Goal: Task Accomplishment & Management: Complete application form

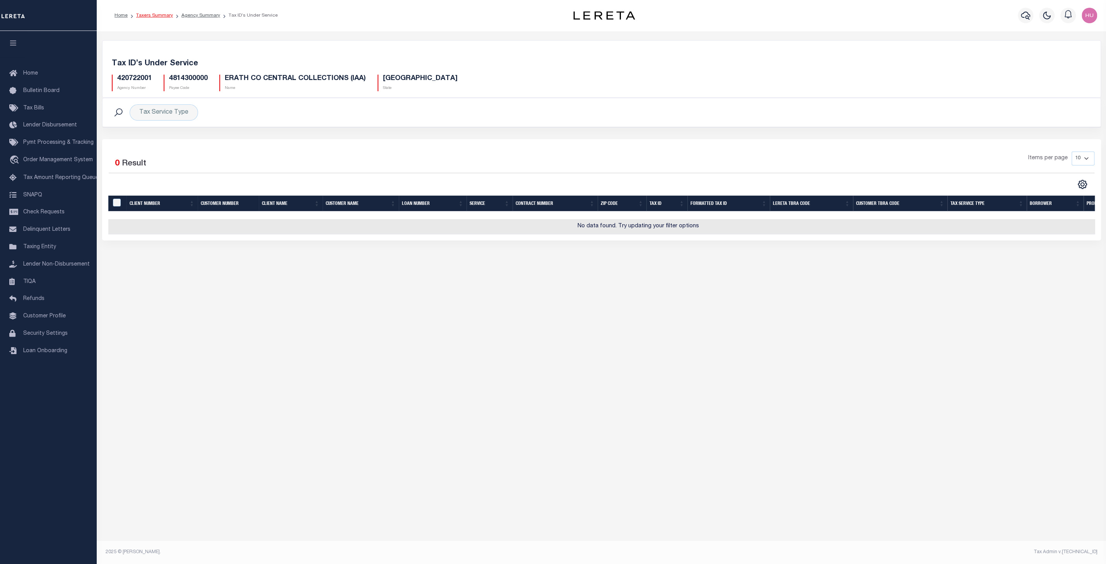
click at [156, 15] on link "Taxers Summary" at bounding box center [154, 15] width 37 height 5
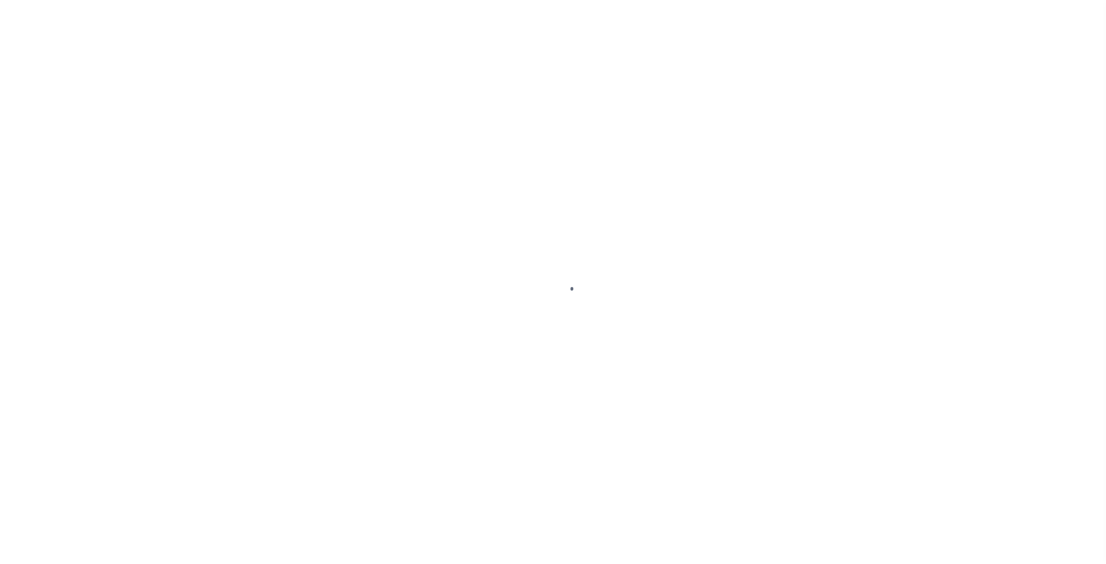
select select
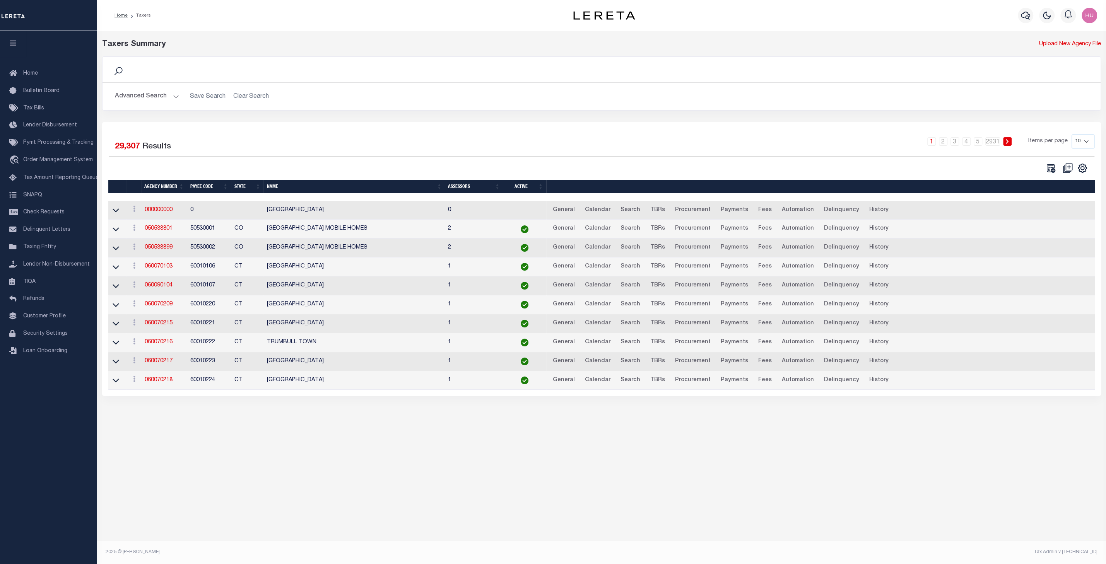
click at [161, 96] on button "Advanced Search" at bounding box center [147, 96] width 64 height 15
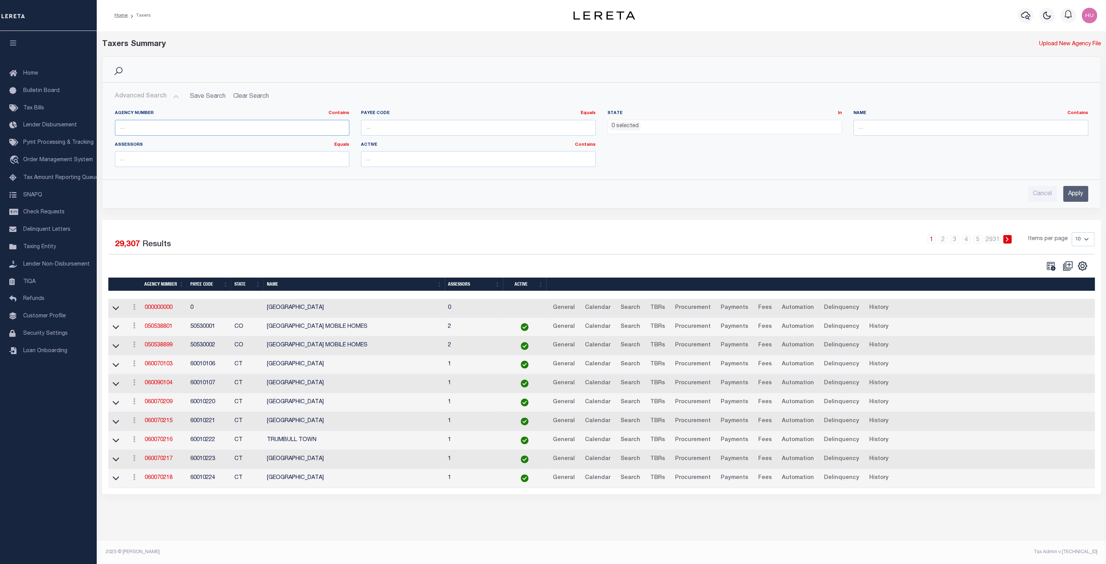
click at [149, 128] on input "text" at bounding box center [232, 128] width 235 height 16
paste input "123411"
type input "123411"
click at [41, 319] on span "Customer Profile" at bounding box center [44, 316] width 43 height 5
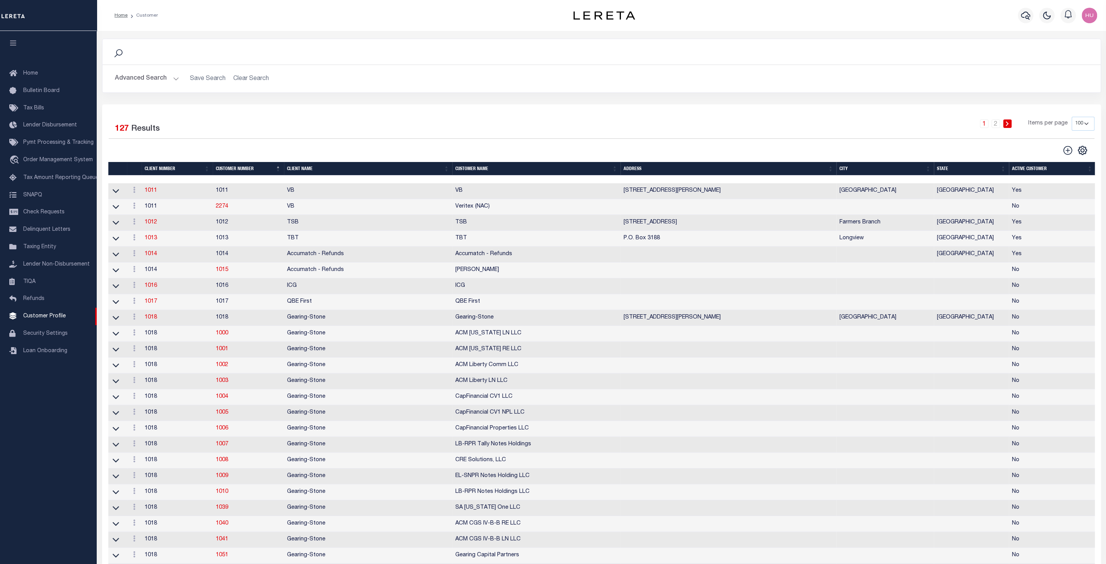
click at [126, 77] on button "Advanced Search" at bounding box center [147, 78] width 64 height 15
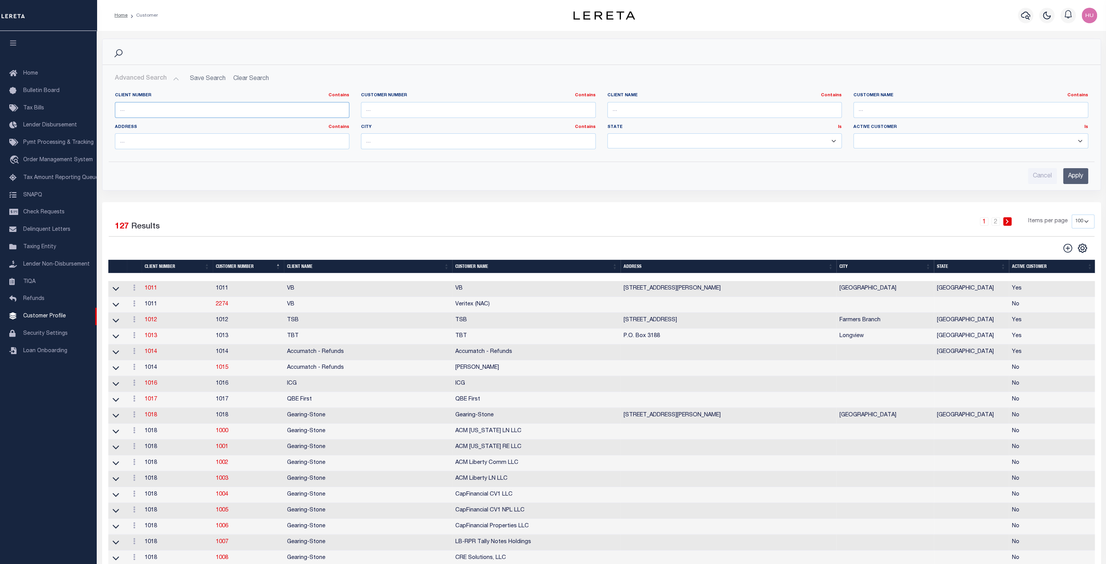
click at [131, 104] on input "text" at bounding box center [232, 110] width 235 height 16
paste input "123411"
type input "123411"
click at [1082, 178] on input "Apply" at bounding box center [1075, 176] width 25 height 16
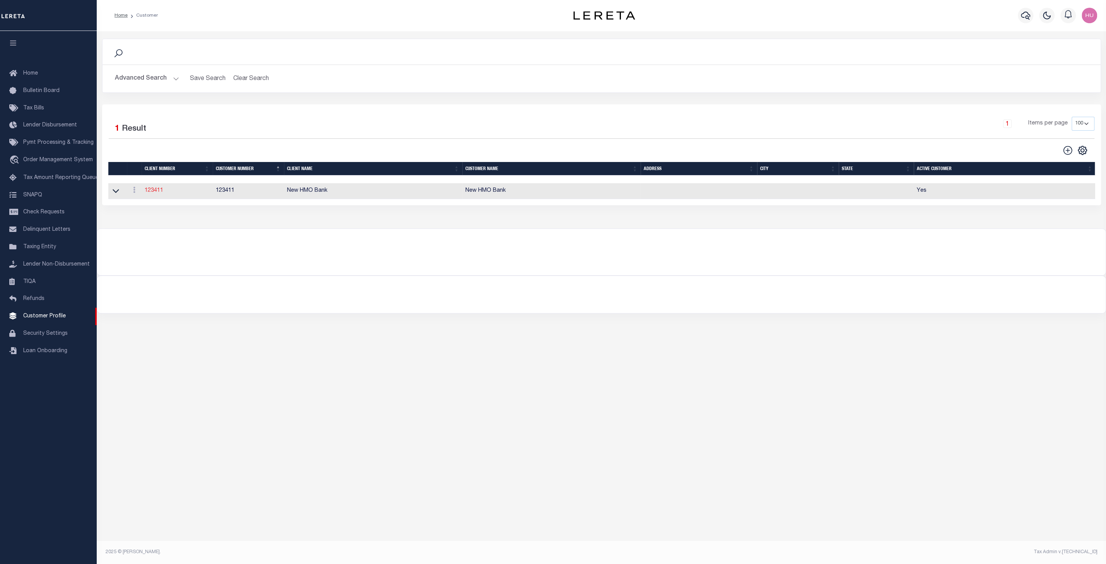
click at [151, 192] on link "123411" at bounding box center [154, 190] width 19 height 5
select select "2530"
type input "New HMO Bank"
type input "123411"
type input "New HMO Bank"
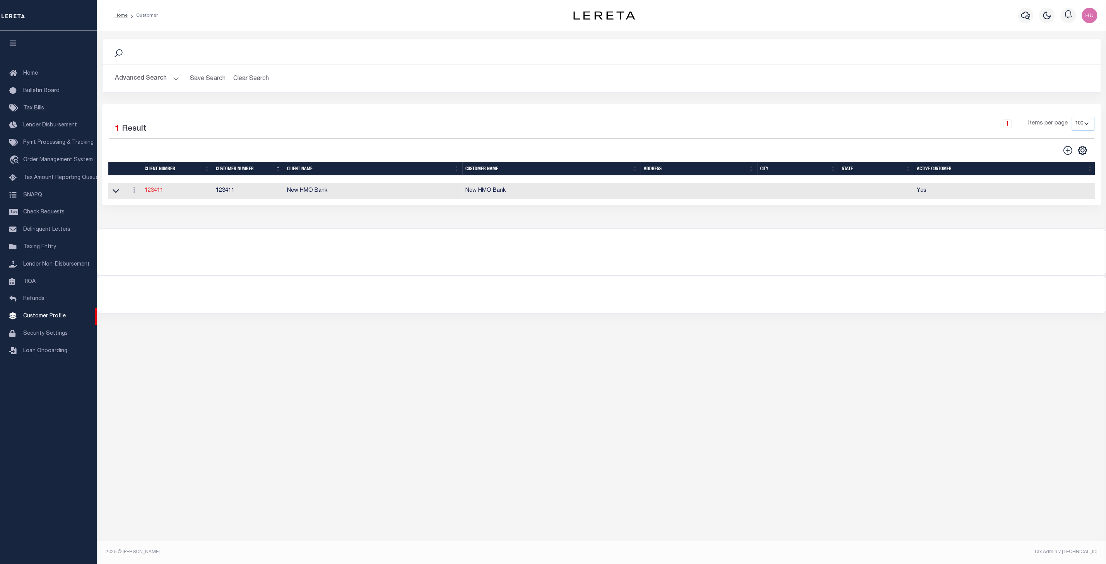
select select "Residential"
checkbox input "true"
select select
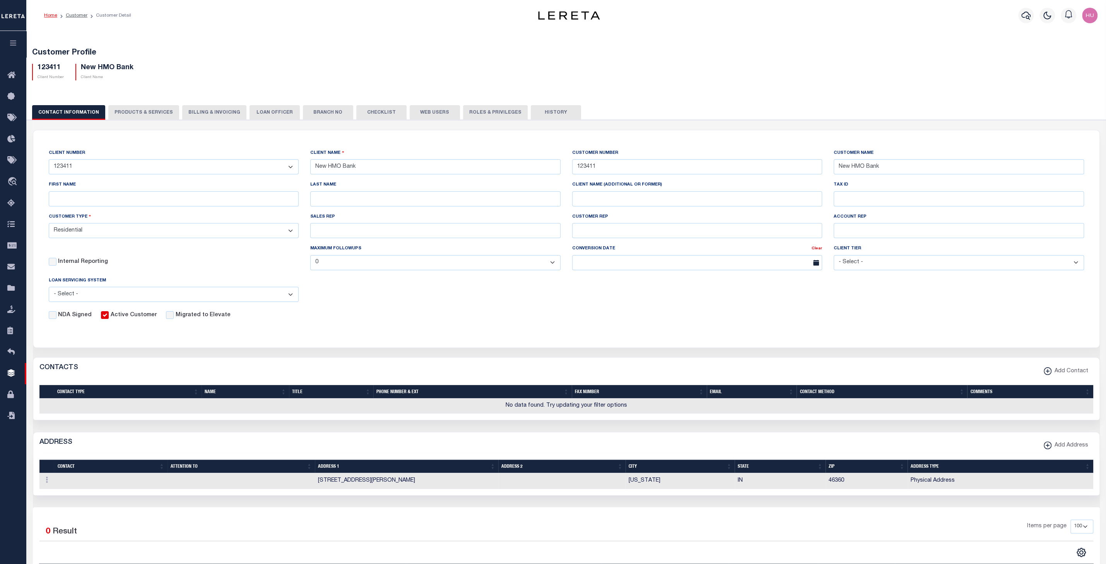
click at [136, 111] on button "PRODUCTS & SERVICES" at bounding box center [143, 112] width 71 height 15
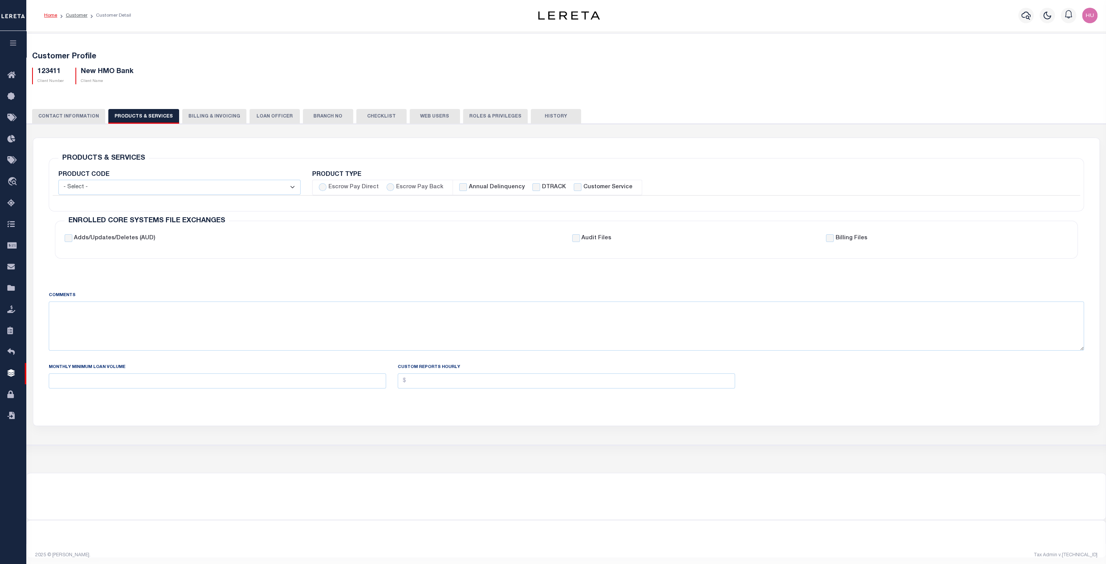
click at [419, 186] on label "Escrow Pay Back" at bounding box center [419, 187] width 47 height 9
click at [394, 186] on input "Escrow Pay Back" at bounding box center [390, 187] width 8 height 8
radio input "true"
checkbox input "true"
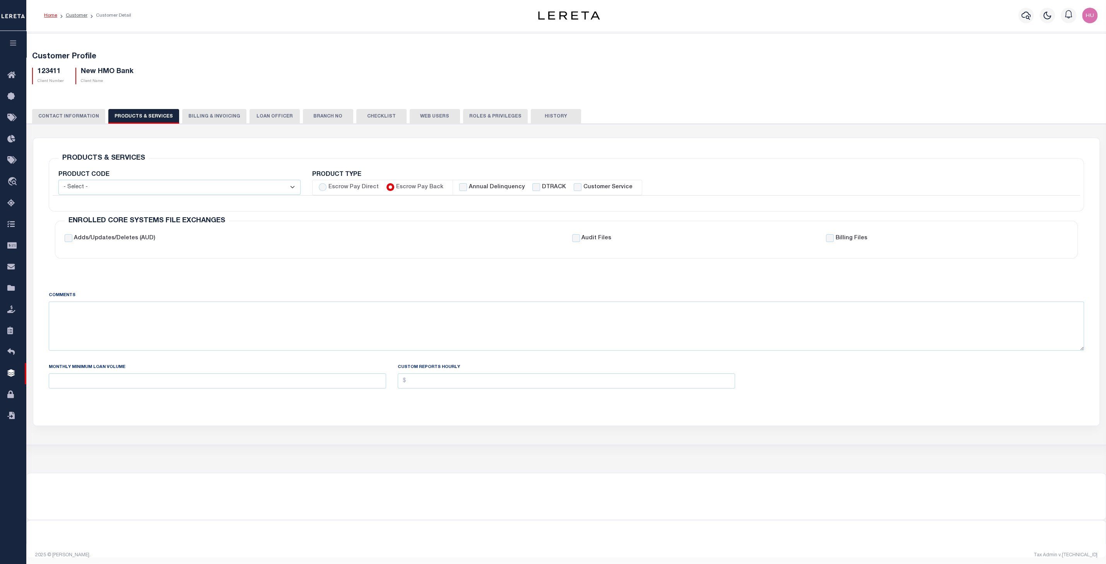
checkbox input "true"
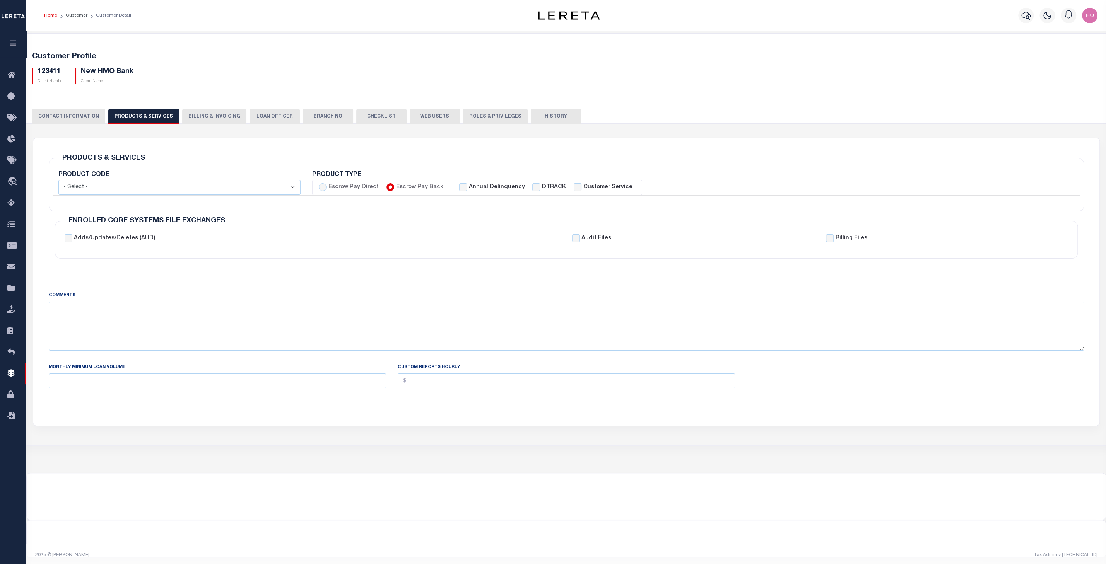
checkbox input "true"
checkbox input "false"
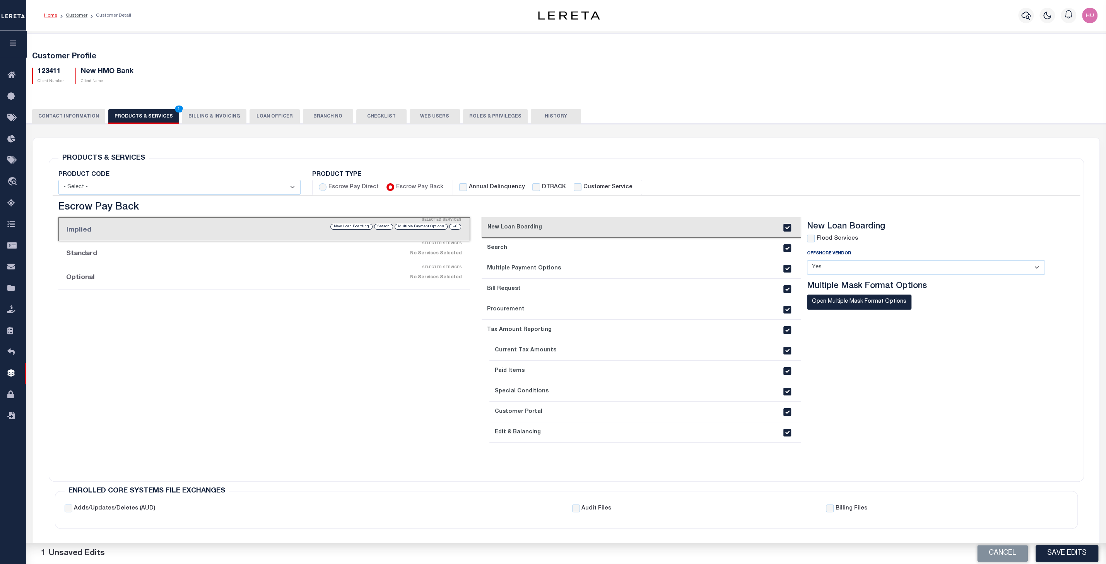
click at [259, 270] on div "Selected Services" at bounding box center [272, 267] width 412 height 15
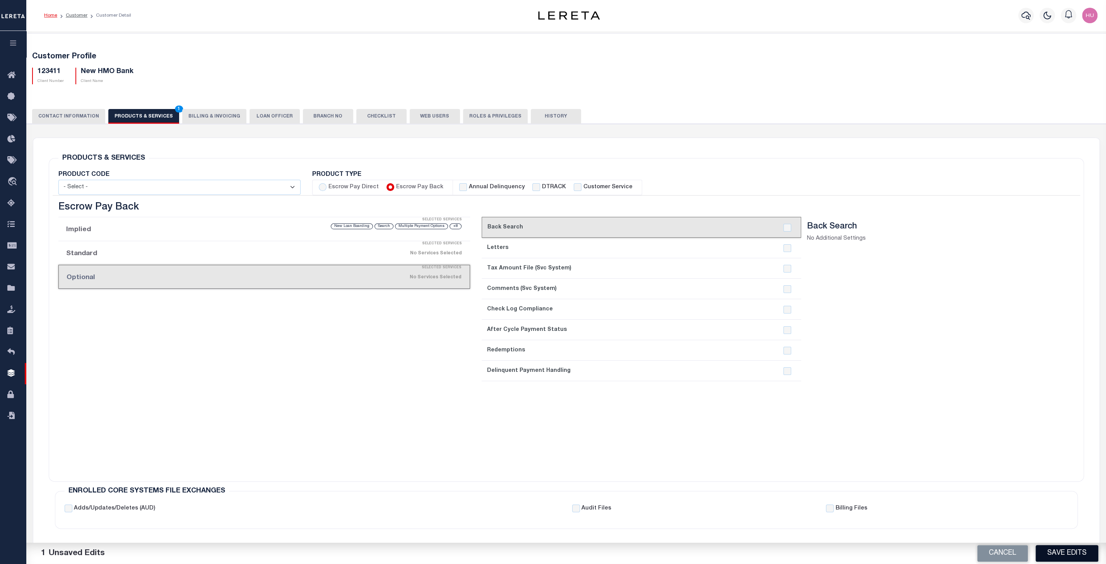
click at [1059, 551] on button "Save Edits" at bounding box center [1067, 553] width 63 height 17
